Goal: Use online tool/utility

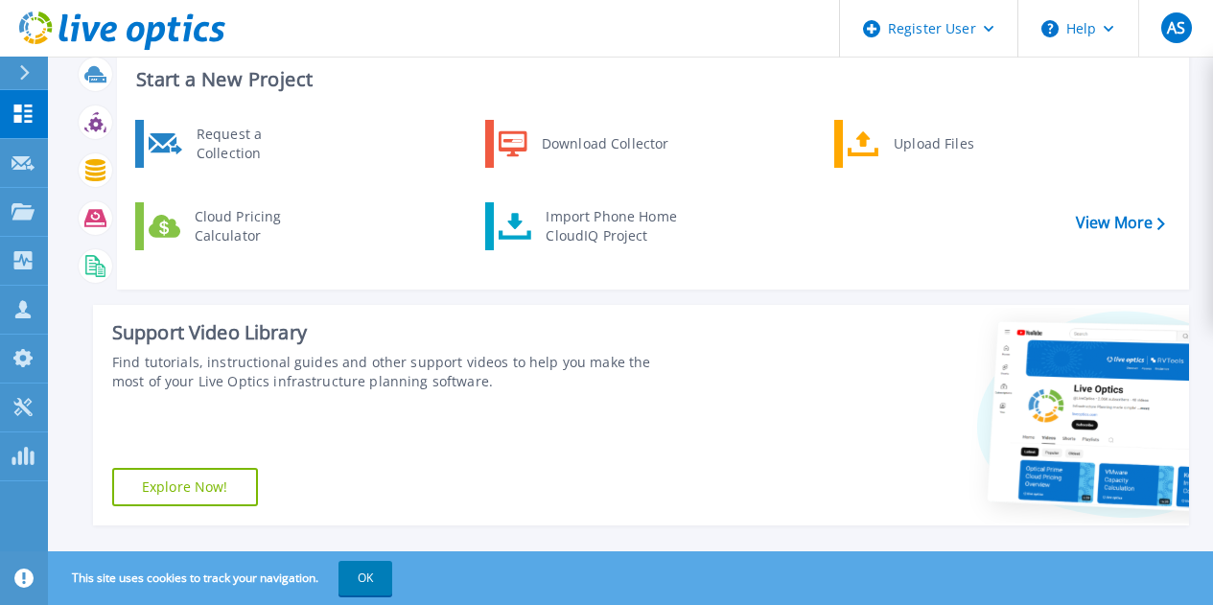
scroll to position [96, 0]
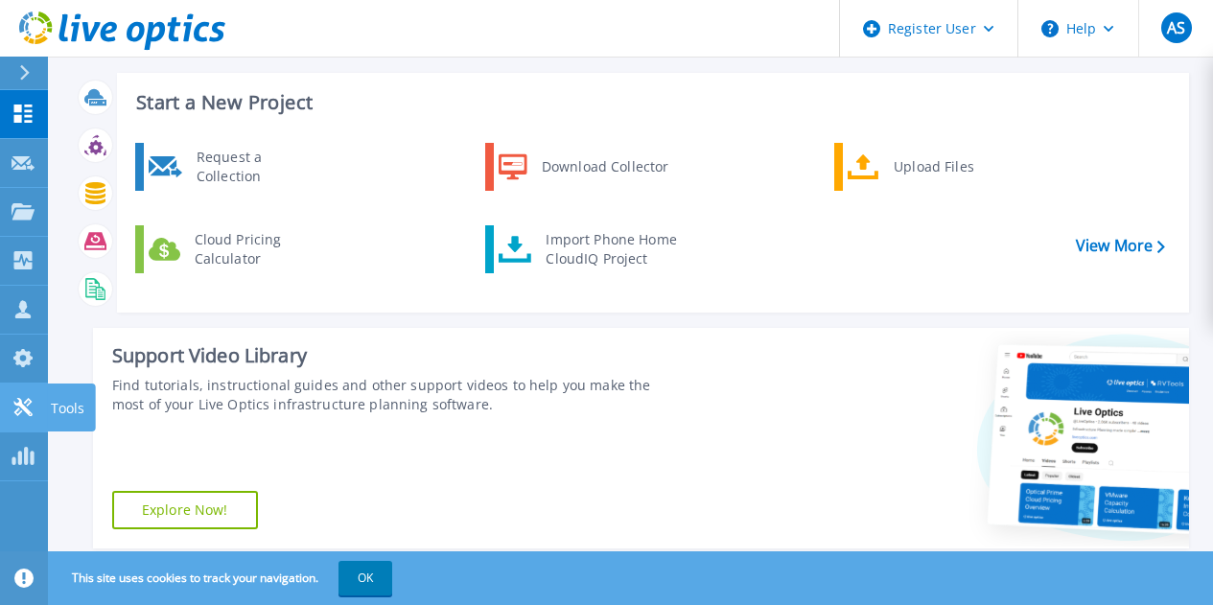
click at [31, 410] on icon at bounding box center [23, 407] width 23 height 18
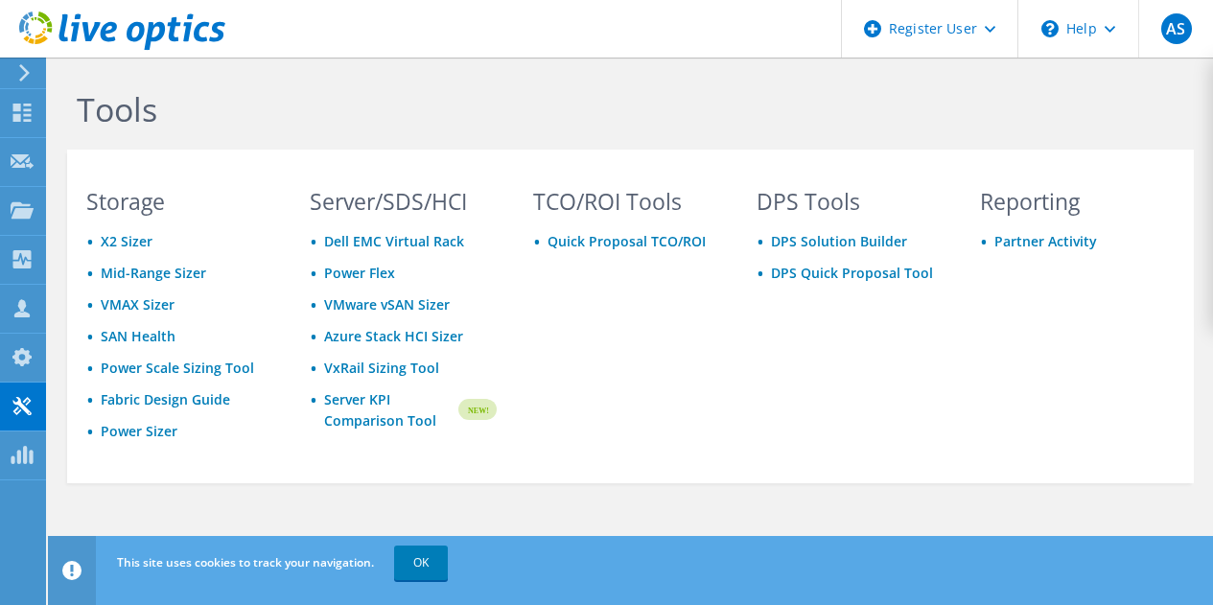
click at [1107, 64] on div "Tools" at bounding box center [631, 104] width 1146 height 92
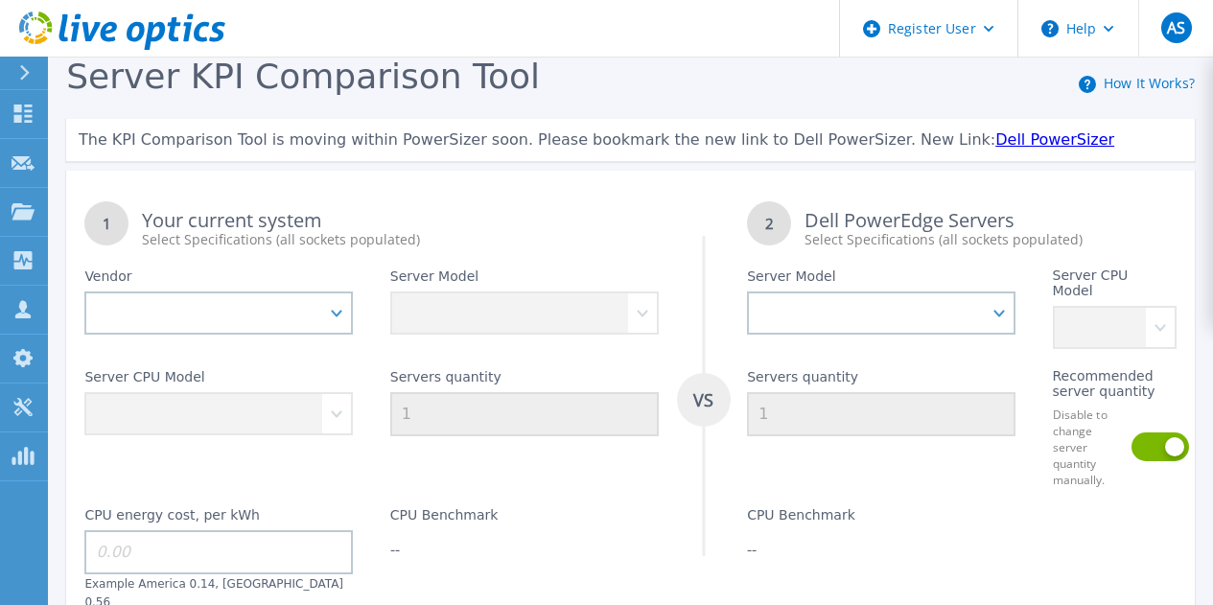
click at [995, 145] on link "Dell PowerSizer" at bounding box center [1054, 139] width 119 height 18
click at [24, 96] on link "Dashboard Dashboard" at bounding box center [24, 114] width 48 height 49
